Goal: Transaction & Acquisition: Obtain resource

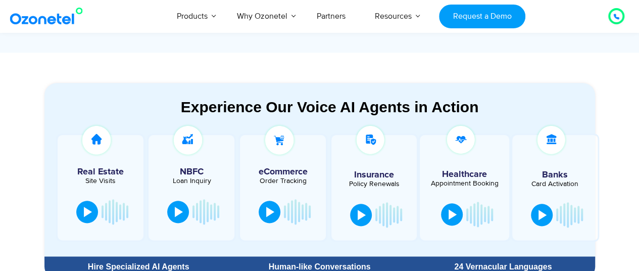
scroll to position [555, 0]
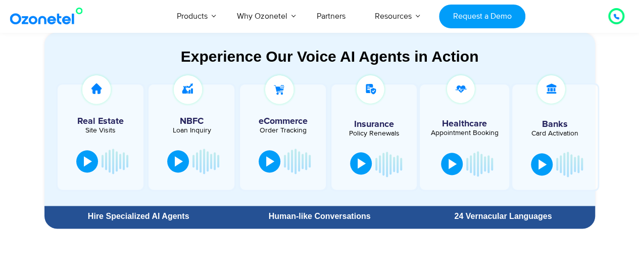
click at [357, 165] on button at bounding box center [361, 163] width 22 height 22
click at [357, 165] on div at bounding box center [361, 163] width 8 height 10
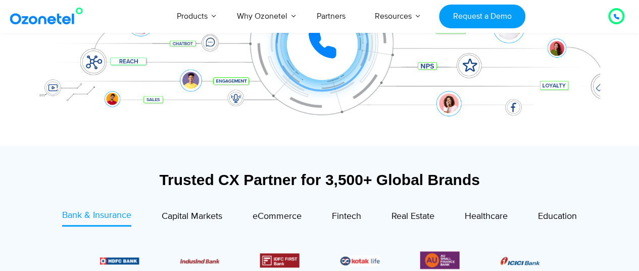
scroll to position [303, 0]
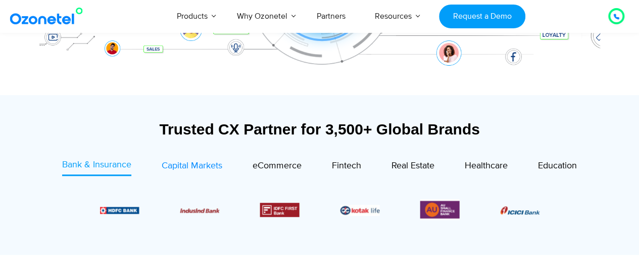
click at [199, 168] on span "Capital Markets" at bounding box center [192, 165] width 61 height 11
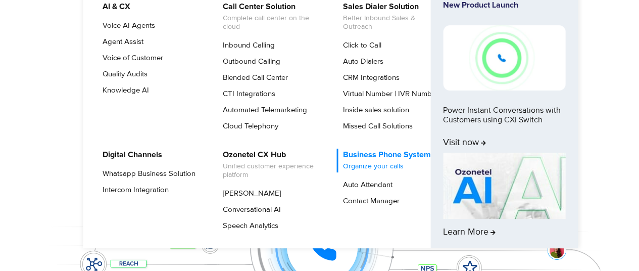
scroll to position [0, 0]
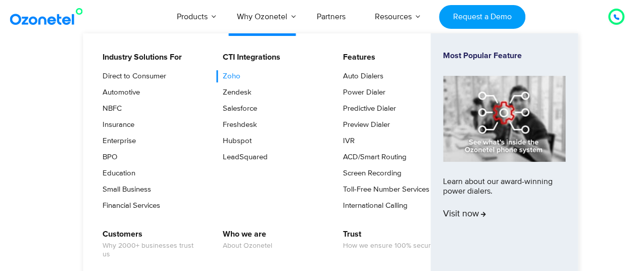
click at [235, 78] on link "Zoho" at bounding box center [229, 76] width 26 height 12
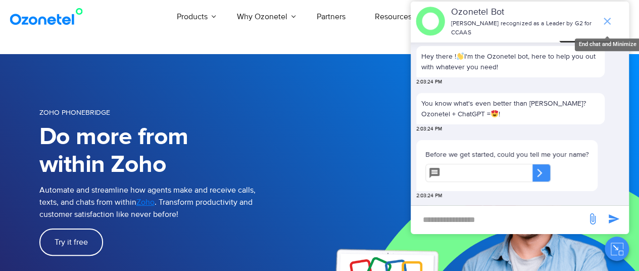
click at [604, 18] on icon "end chat or minimize" at bounding box center [607, 21] width 12 height 12
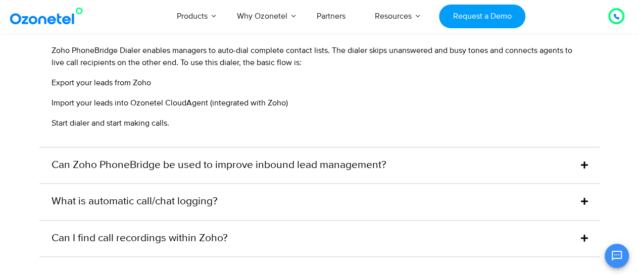
scroll to position [2575, 0]
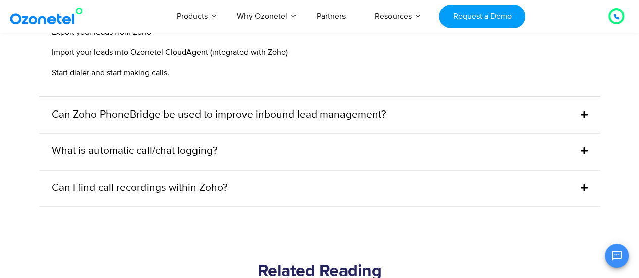
click at [374, 121] on link "Can Zoho PhoneBridge be used to improve inbound lead management?" at bounding box center [219, 115] width 335 height 16
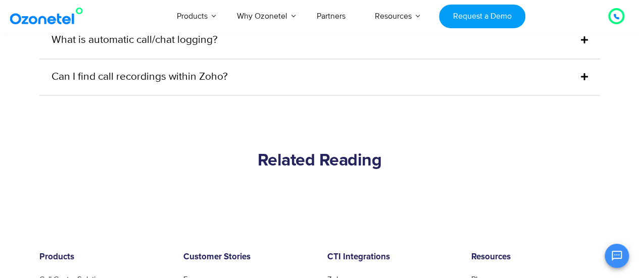
scroll to position [2525, 0]
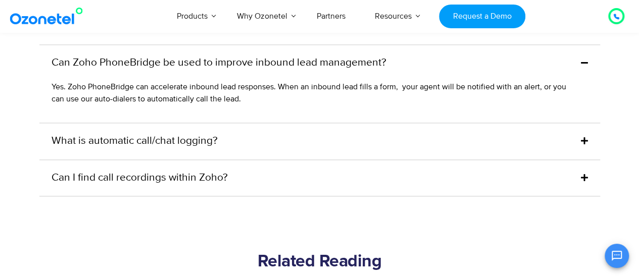
click at [199, 142] on link "What is automatic call/chat logging?" at bounding box center [135, 141] width 166 height 16
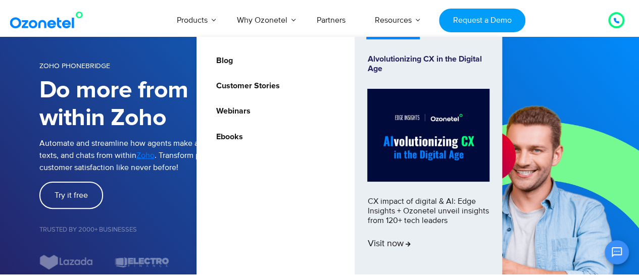
scroll to position [101, 0]
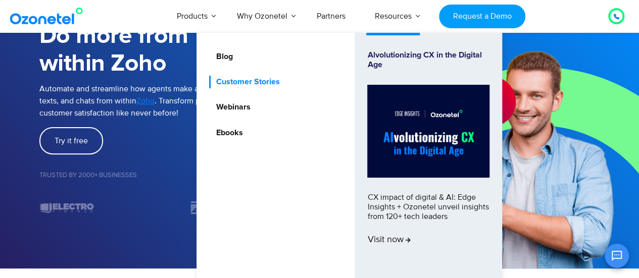
click at [238, 81] on link "Customer Stories" at bounding box center [245, 82] width 72 height 13
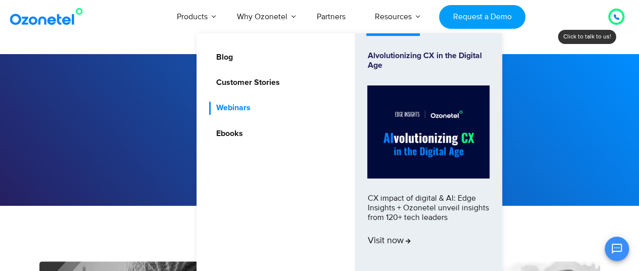
click at [235, 109] on link "Webinars" at bounding box center [230, 108] width 42 height 13
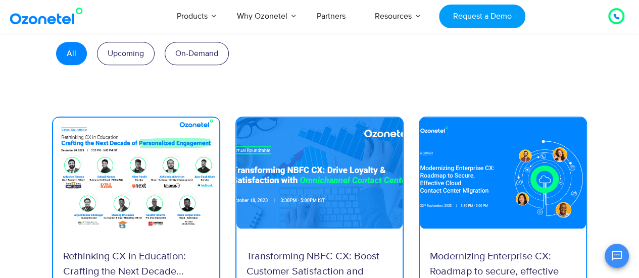
scroll to position [505, 0]
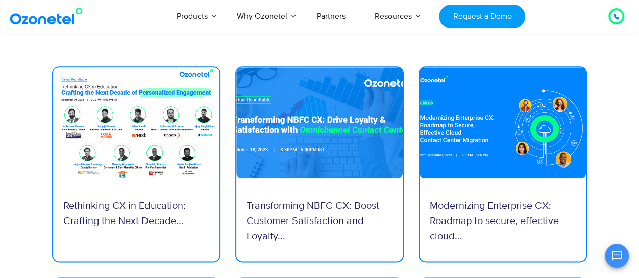
click at [313, 134] on img at bounding box center [319, 122] width 166 height 111
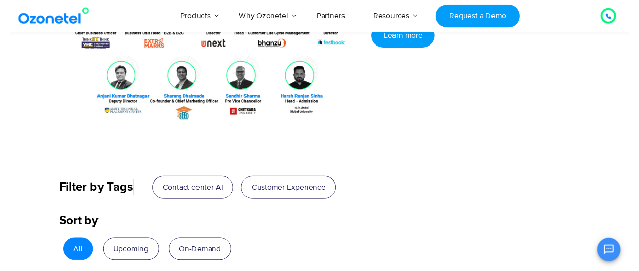
scroll to position [0, 0]
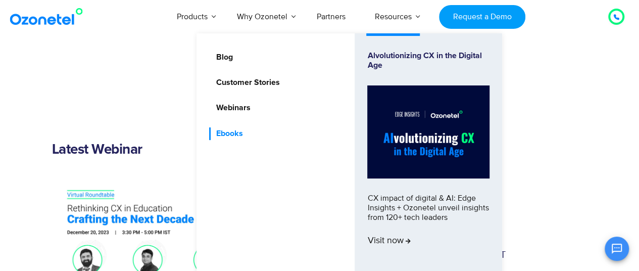
click at [218, 137] on link "Ebooks" at bounding box center [226, 133] width 35 height 13
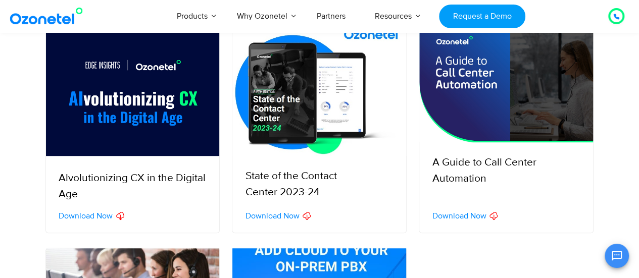
scroll to position [202, 0]
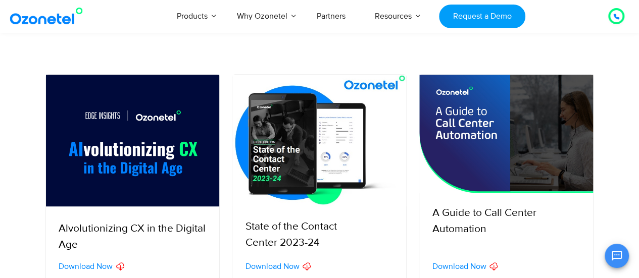
click at [119, 144] on img at bounding box center [133, 141] width 174 height 132
click at [92, 265] on span "Download Now" at bounding box center [86, 267] width 54 height 8
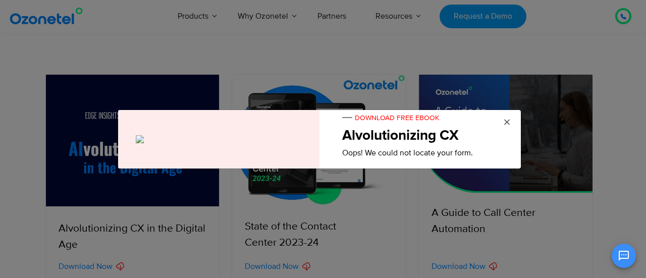
click at [507, 122] on span "×" at bounding box center [507, 122] width 8 height 15
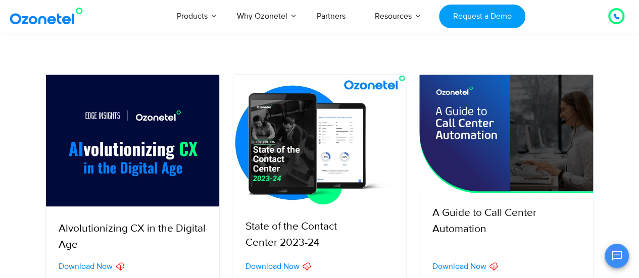
click at [102, 261] on div "Download Now" at bounding box center [139, 267] width 161 height 12
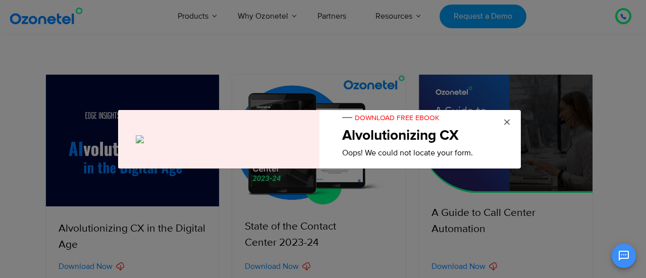
click at [506, 119] on span "×" at bounding box center [507, 122] width 8 height 15
